Goal: Navigation & Orientation: Find specific page/section

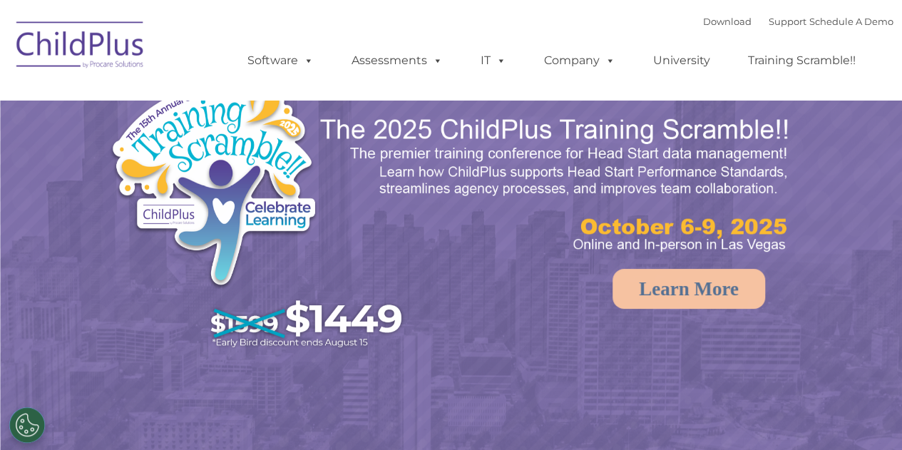
select select "MEDIUM"
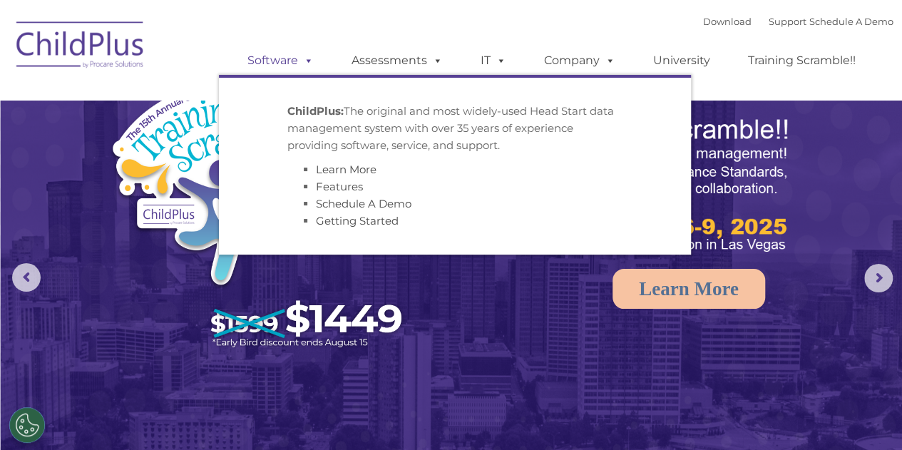
click at [271, 61] on link "Software" at bounding box center [280, 60] width 95 height 29
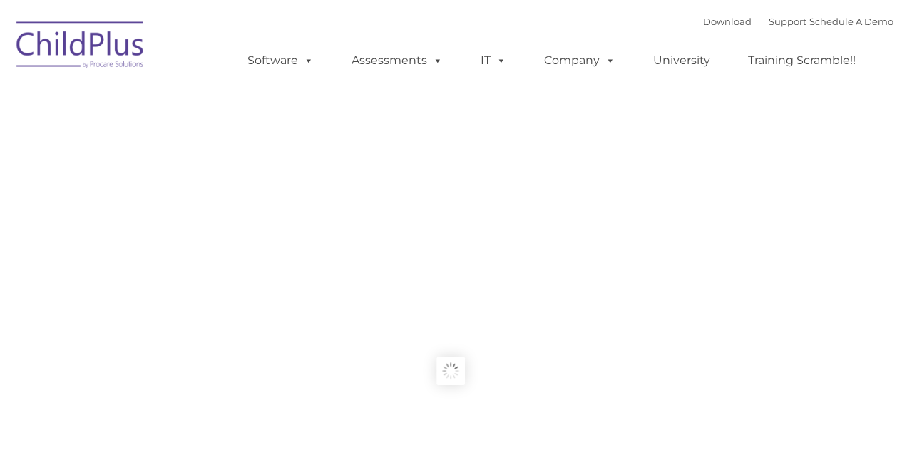
type input ""
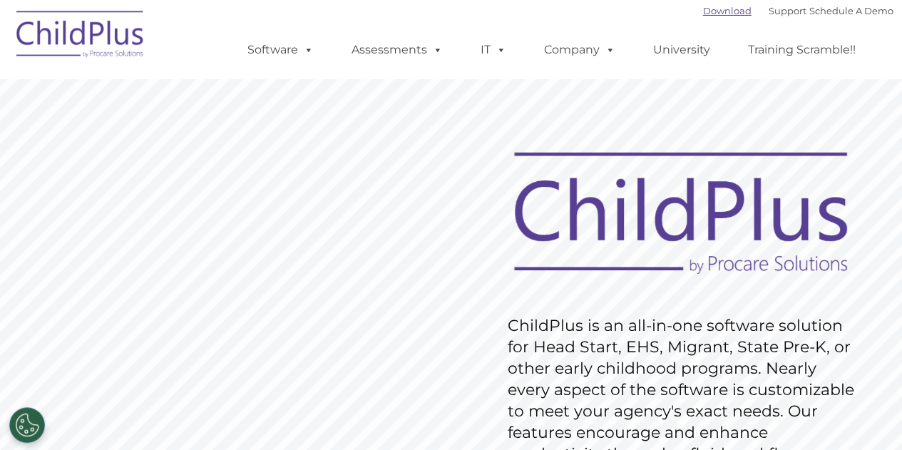
click at [713, 11] on link "Download" at bounding box center [727, 10] width 49 height 11
